Goal: Navigation & Orientation: Find specific page/section

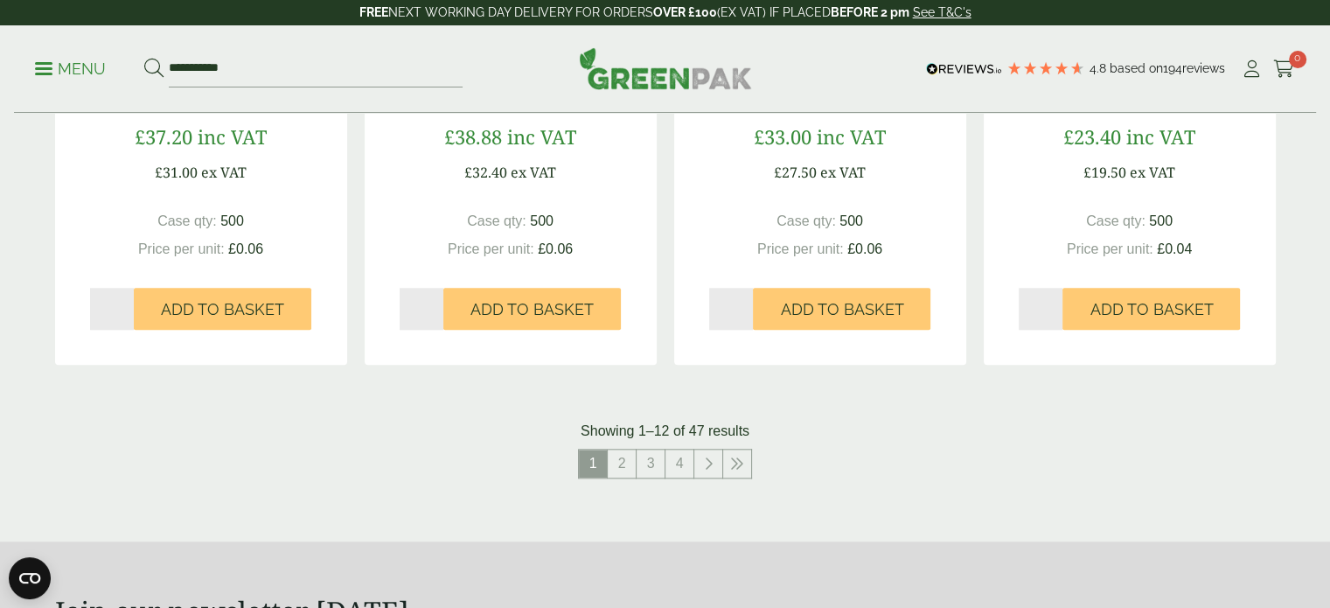
scroll to position [1763, 0]
click at [619, 460] on link "2" at bounding box center [622, 463] width 28 height 28
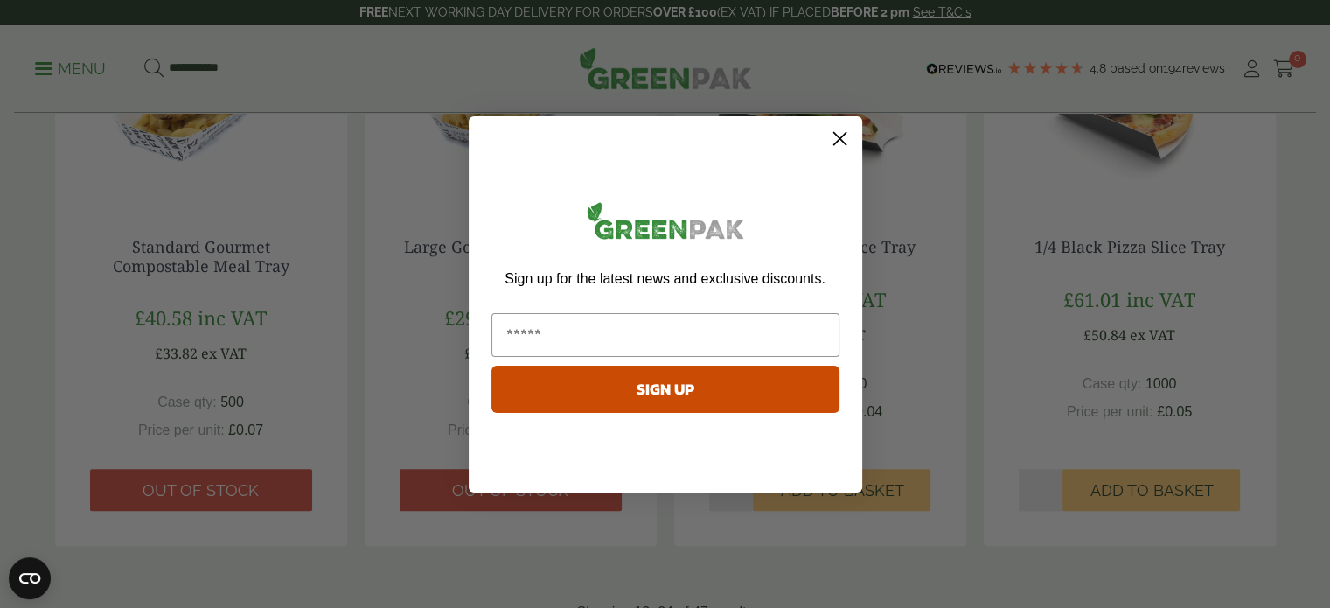
scroll to position [1497, 0]
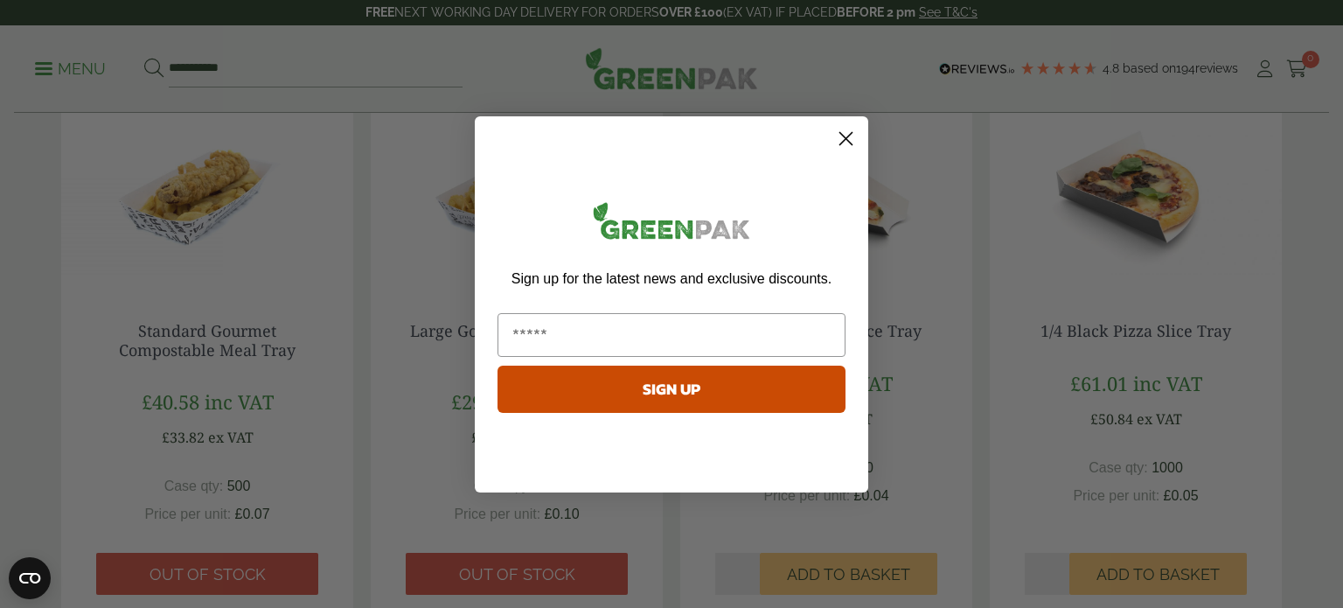
click at [851, 139] on circle "Close dialog" at bounding box center [846, 137] width 29 height 29
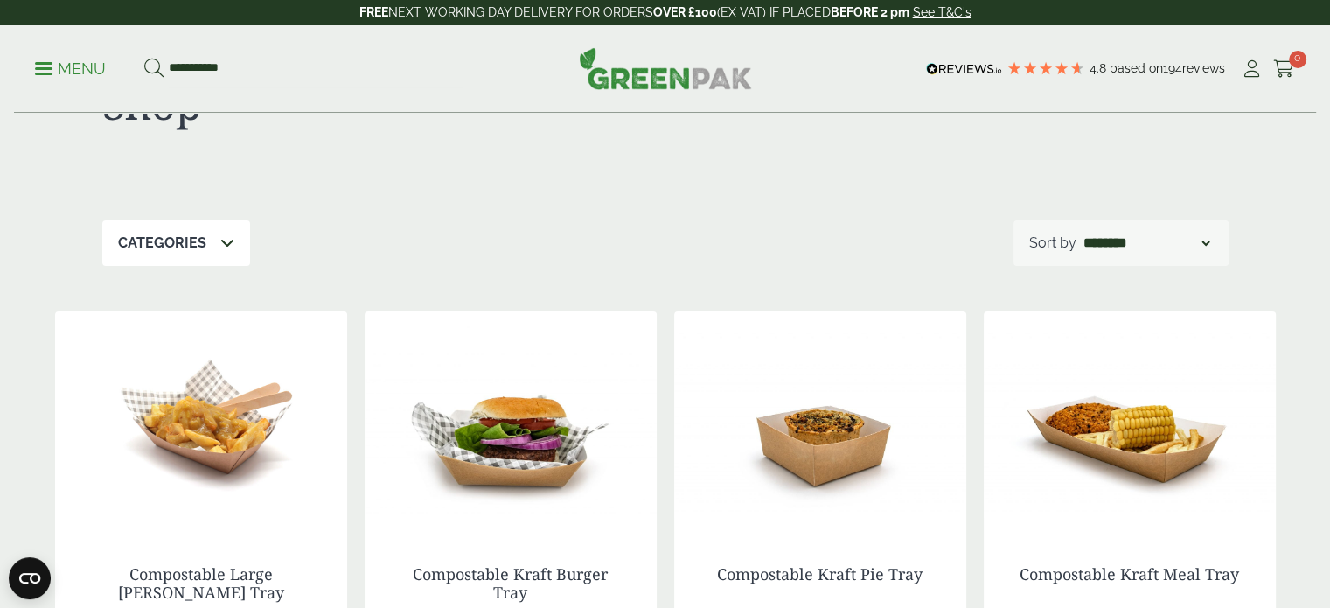
scroll to position [0, 0]
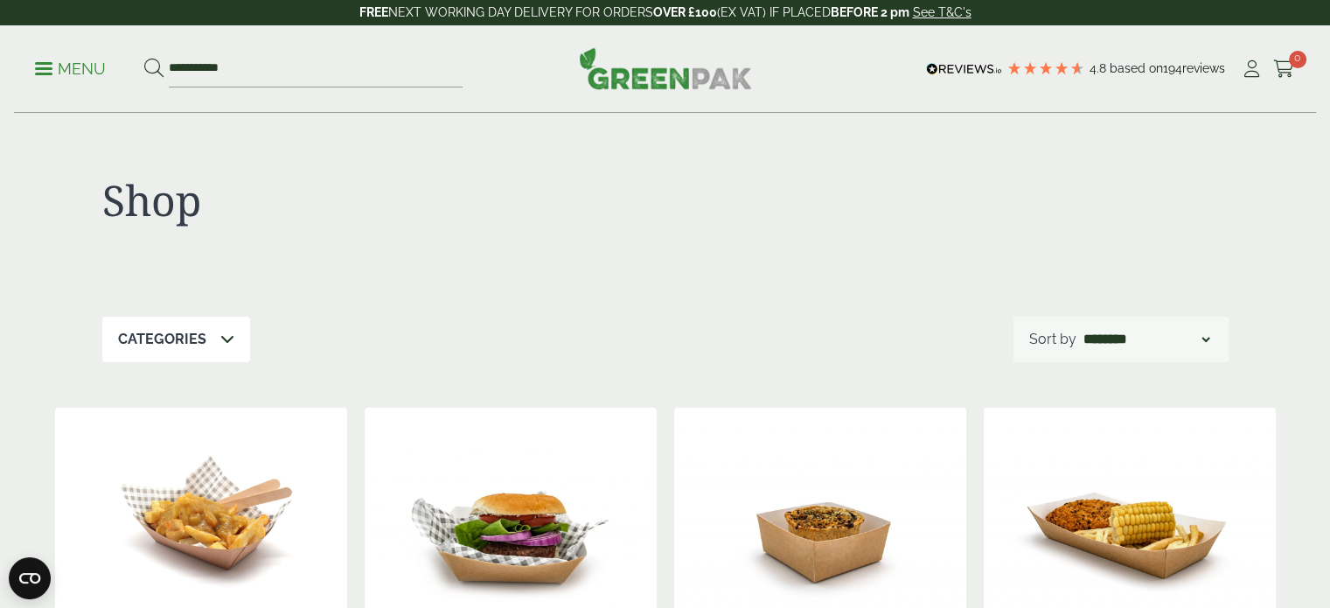
click at [175, 338] on p "Categories" at bounding box center [162, 339] width 88 height 21
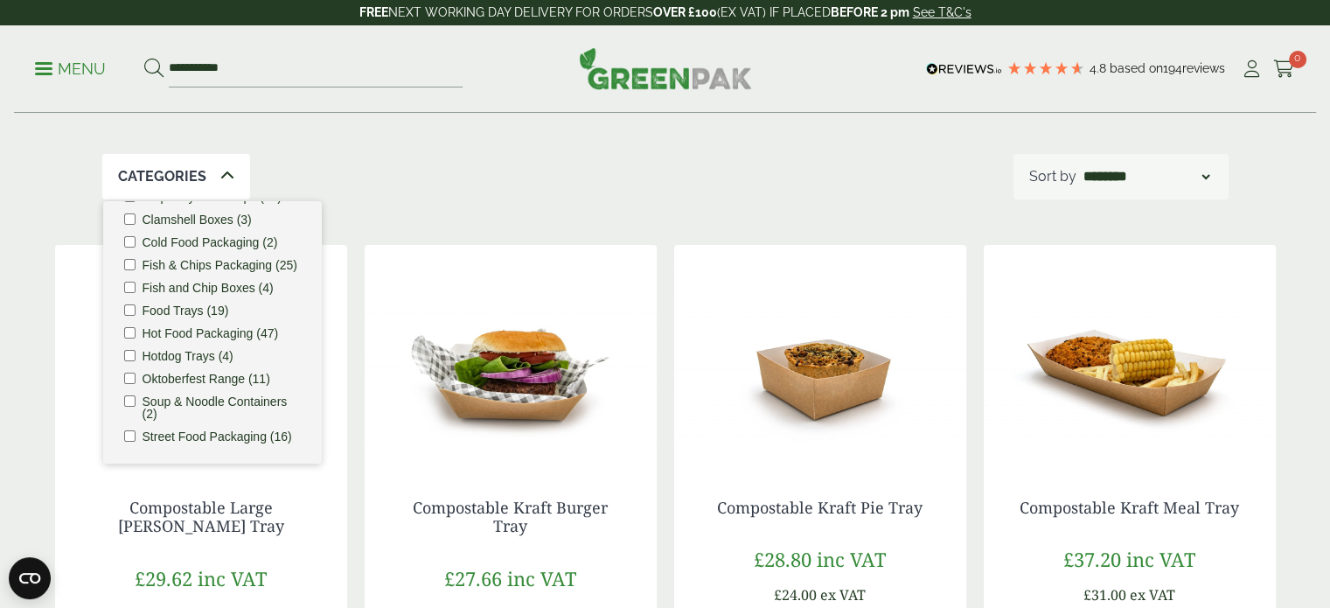
scroll to position [164, 0]
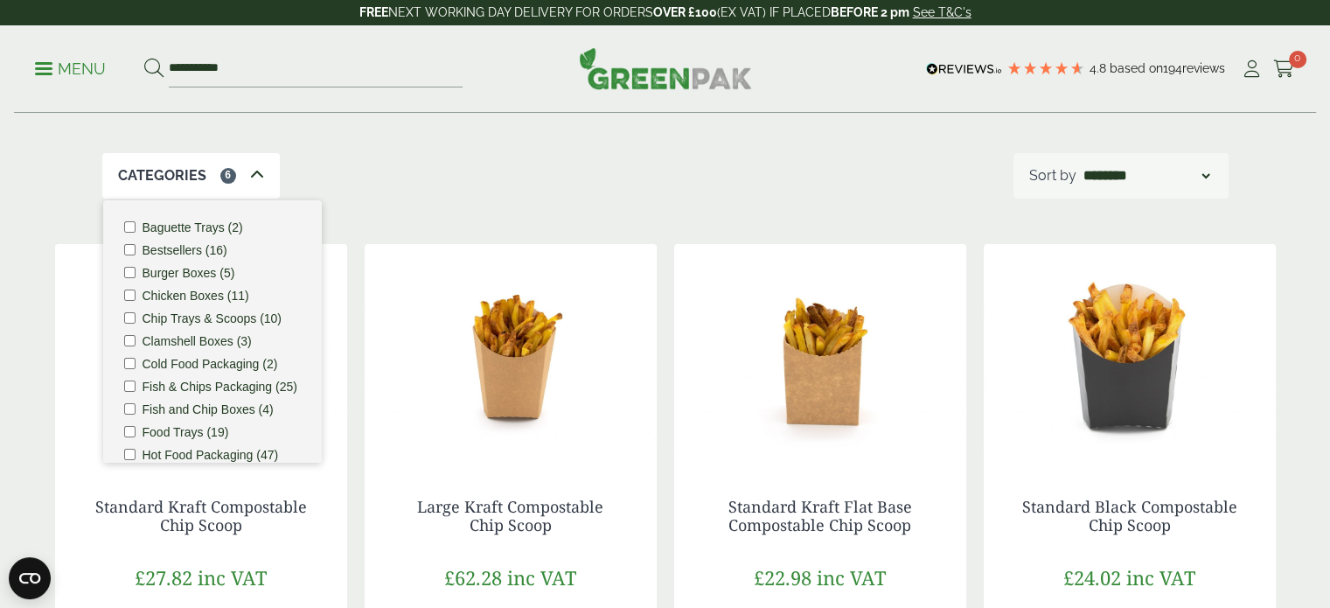
click at [542, 192] on div "Categories 6 Baguette Trays (2) Bestsellers (16) Burger Boxes (5) Chicken Boxes…" at bounding box center [665, 175] width 1126 height 45
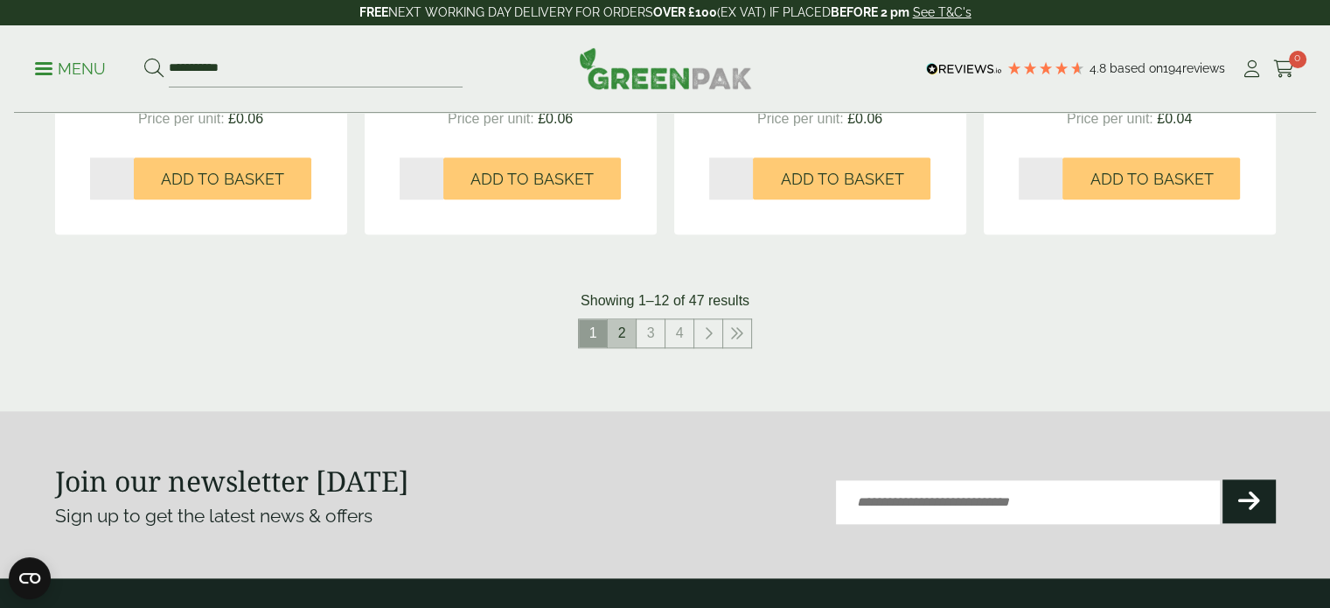
scroll to position [1893, 0]
click at [630, 340] on link "2" at bounding box center [622, 333] width 28 height 28
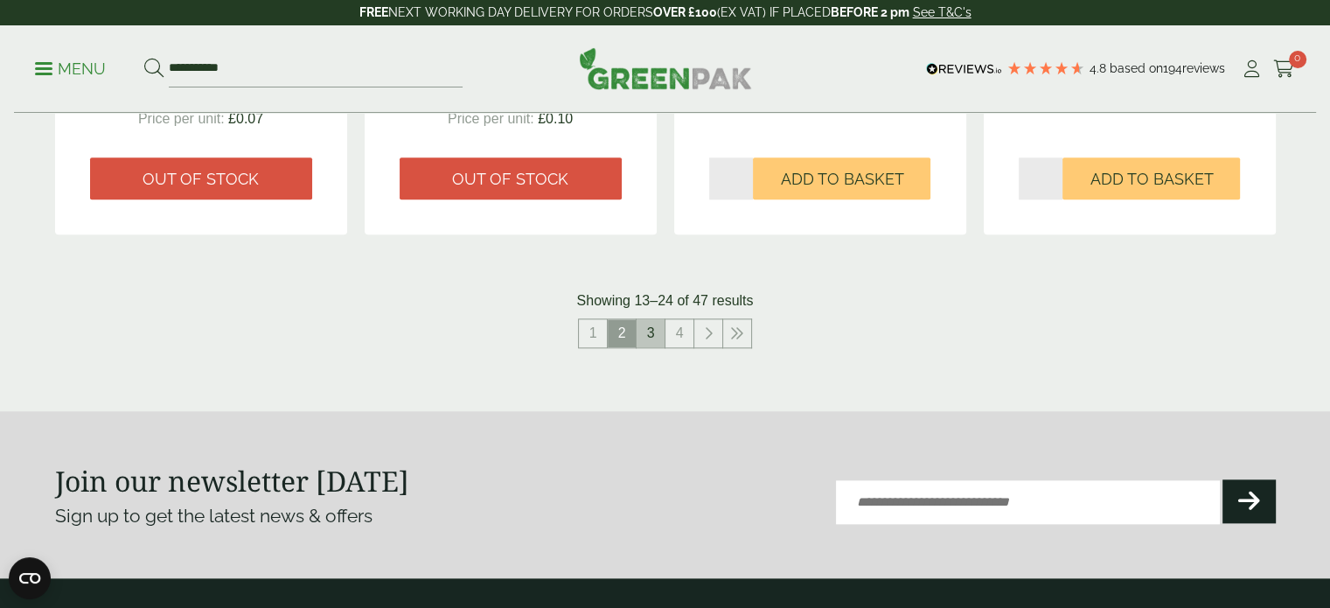
click at [655, 330] on link "3" at bounding box center [651, 333] width 28 height 28
